Goal: Browse casually

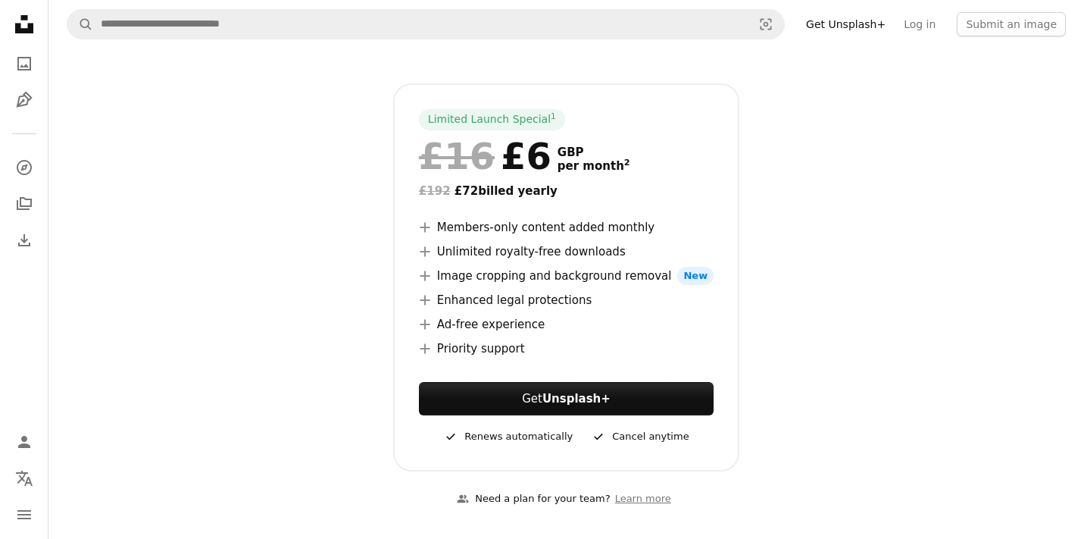
scroll to position [611, 0]
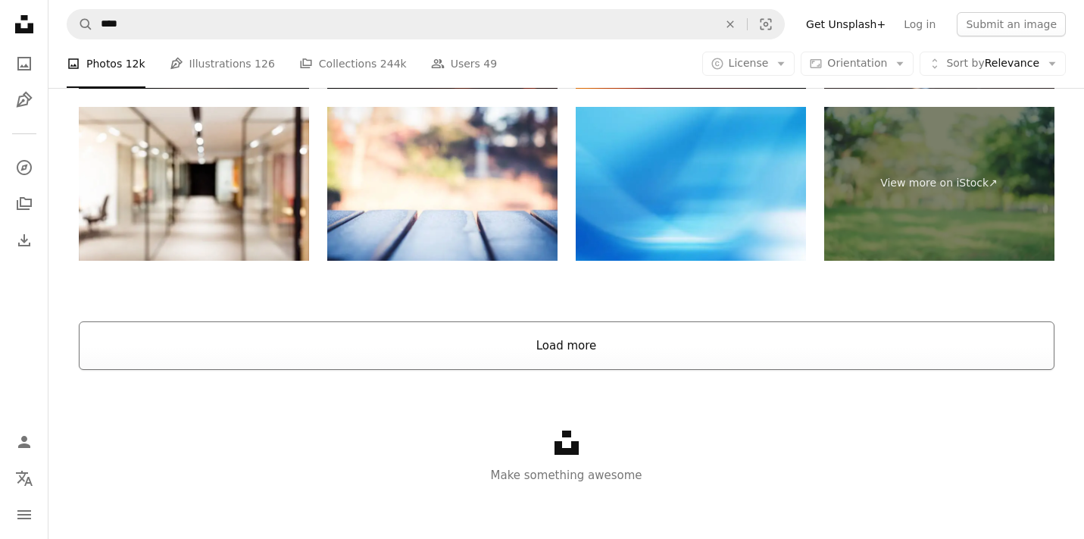
click at [505, 335] on button "Load more" at bounding box center [567, 345] width 976 height 48
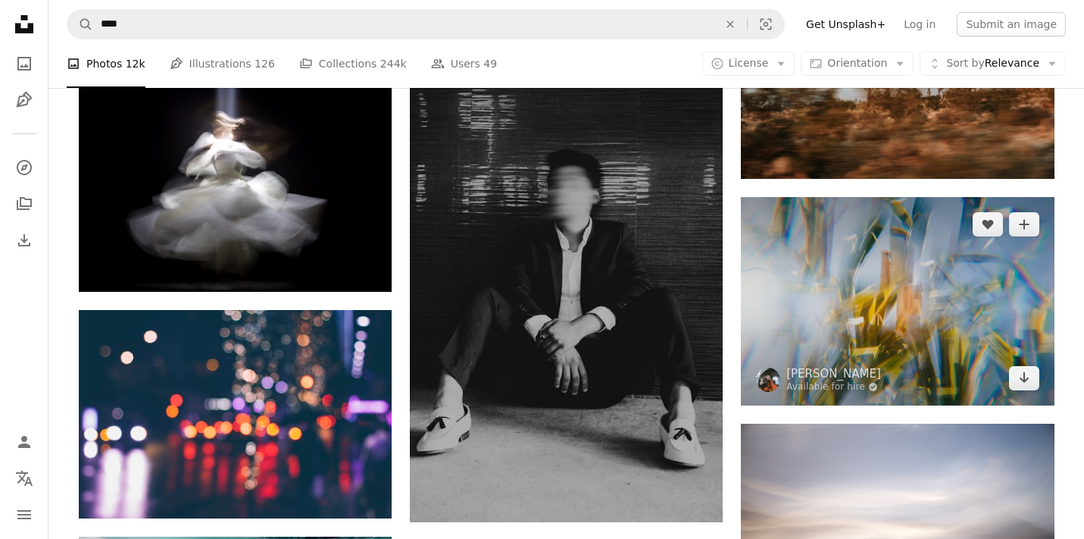
scroll to position [2309, 0]
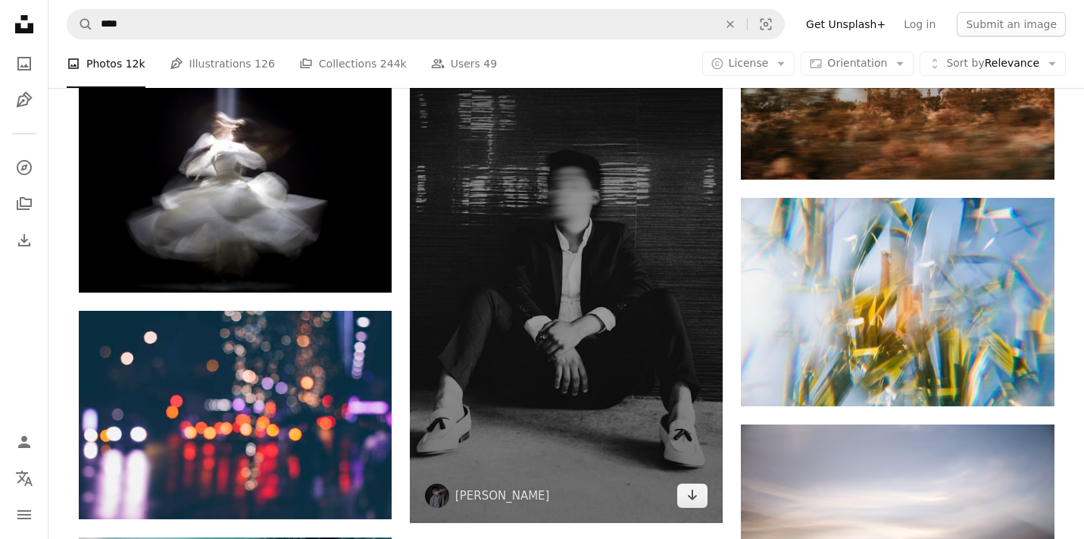
click at [635, 274] on img at bounding box center [566, 265] width 313 height 515
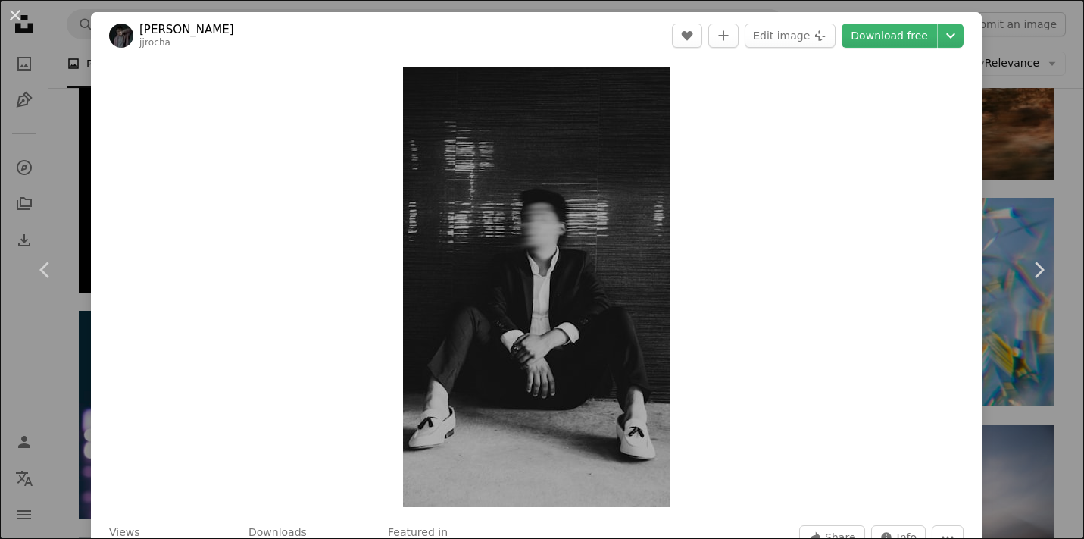
click at [1039, 166] on div "An X shape Chevron left Chevron right [PERSON_NAME] jjrocha A heart A plus sign…" at bounding box center [542, 269] width 1084 height 539
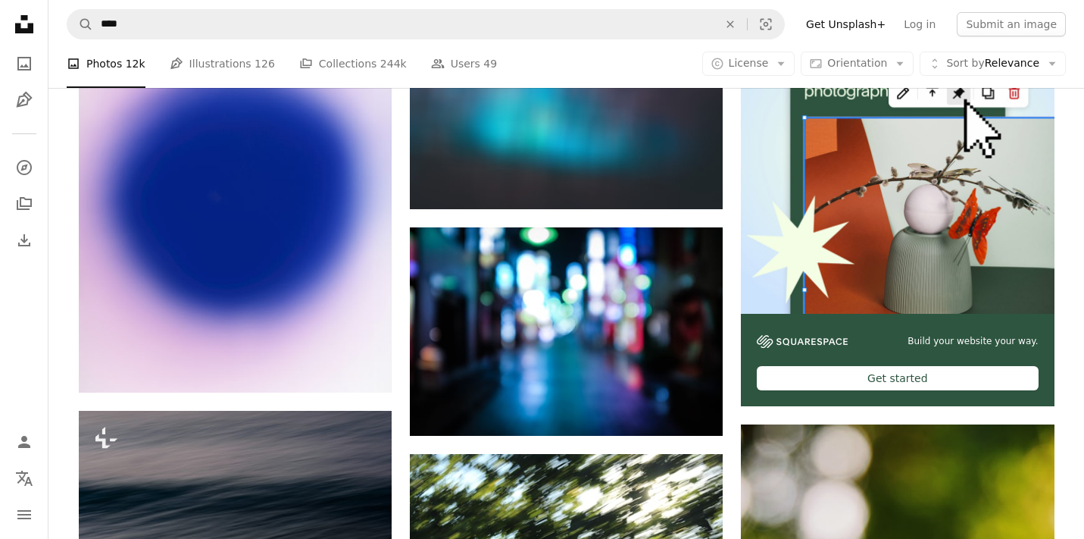
scroll to position [379, 0]
